Goal: Transaction & Acquisition: Book appointment/travel/reservation

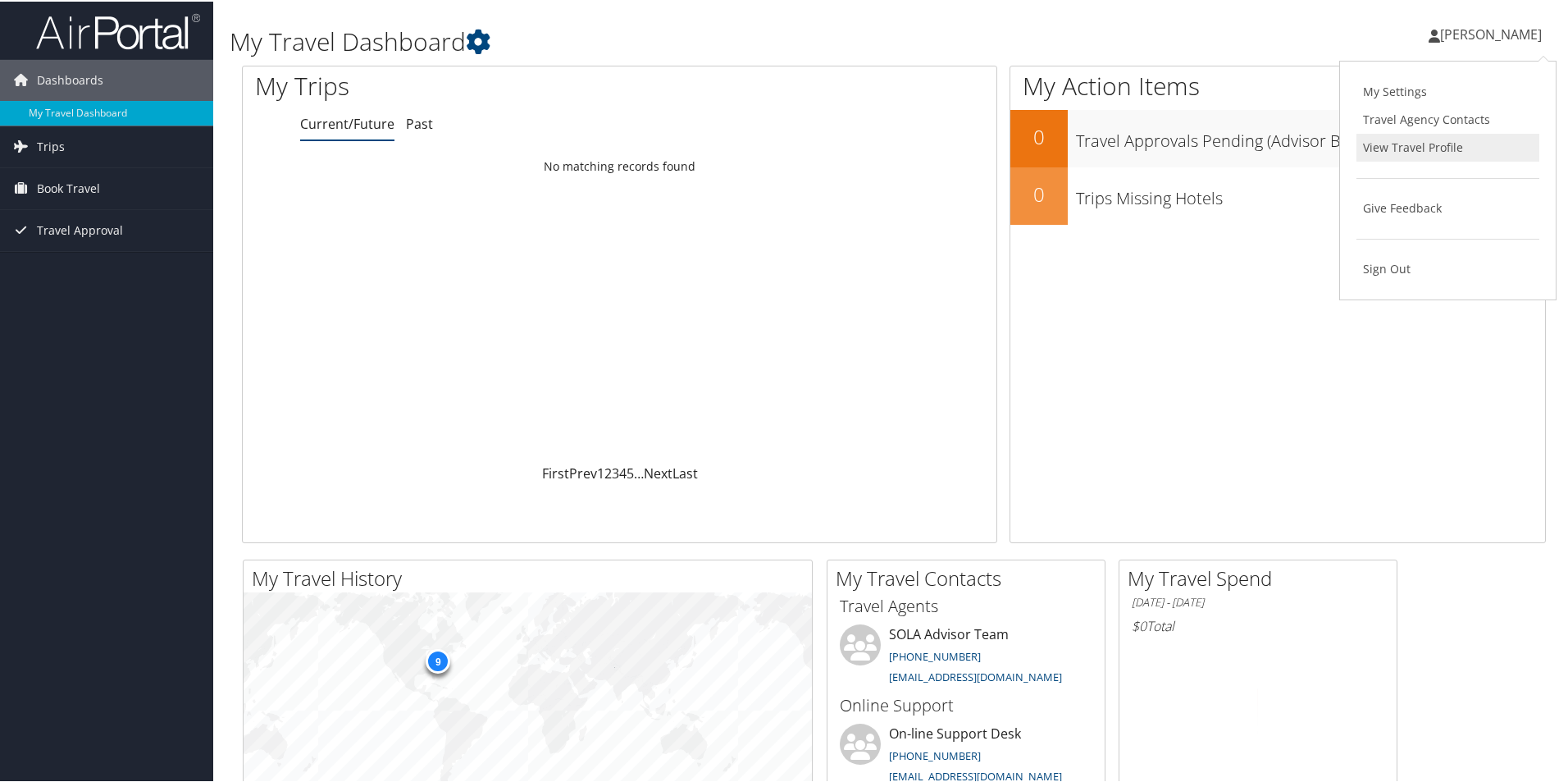
click at [1413, 143] on link "View Travel Profile" at bounding box center [1448, 146] width 183 height 28
click at [1475, 38] on span "[PERSON_NAME]" at bounding box center [1490, 32] width 102 height 18
click at [1407, 154] on link "View Travel Profile" at bounding box center [1448, 146] width 183 height 28
click at [96, 193] on span "Book Travel" at bounding box center [68, 187] width 63 height 41
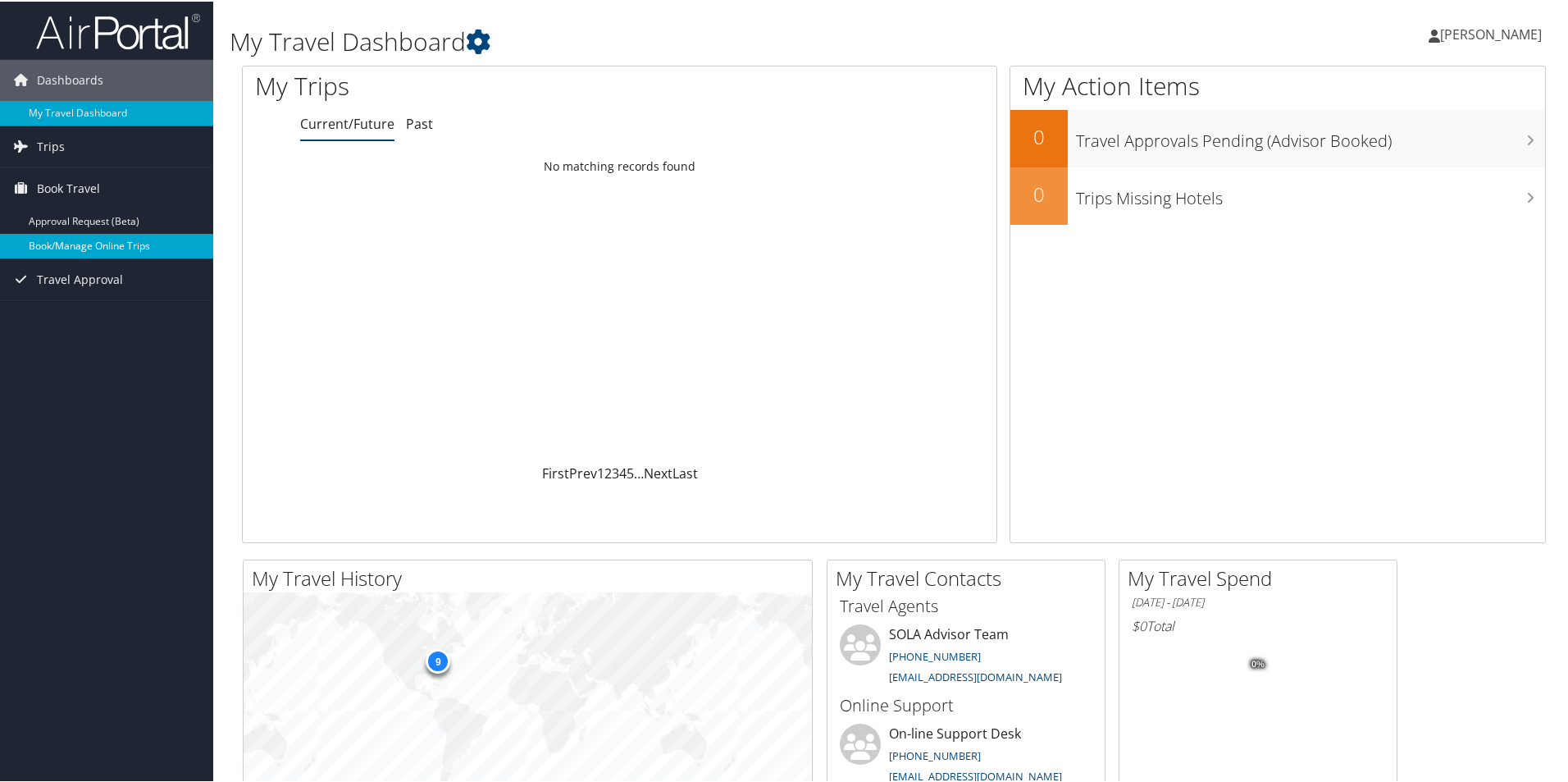
click at [102, 241] on link "Book/Manage Online Trips" at bounding box center [106, 244] width 213 height 24
